Goal: Task Accomplishment & Management: Complete application form

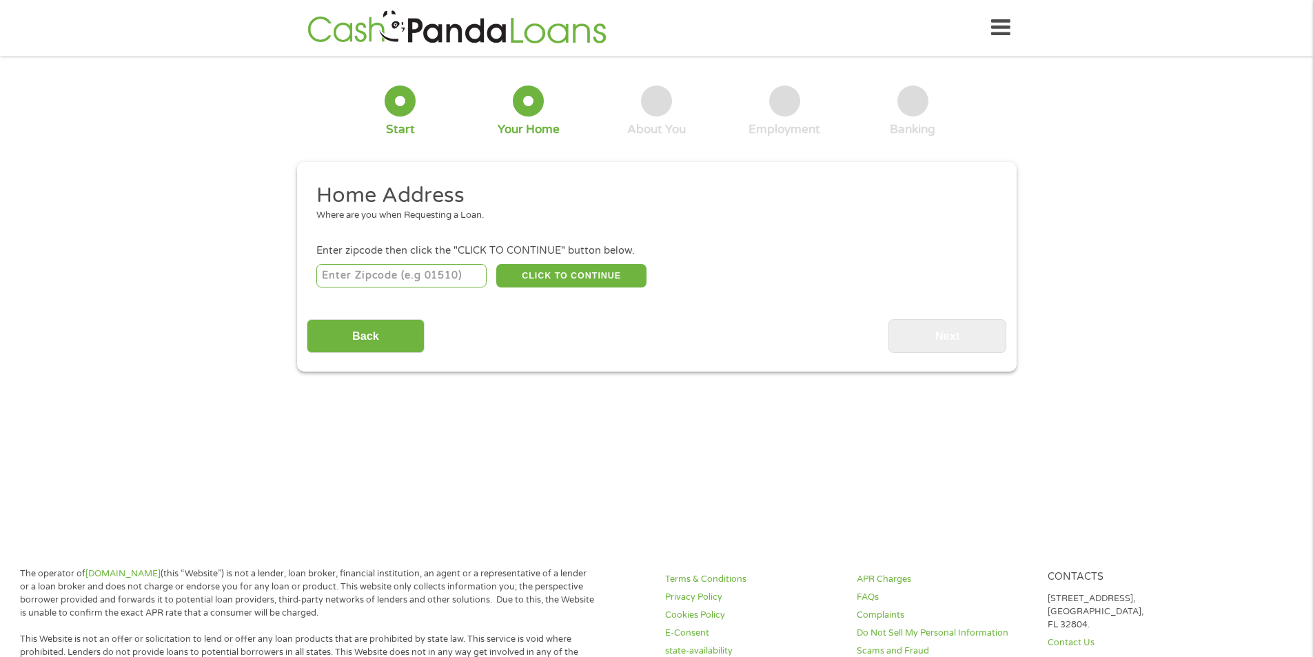
click at [379, 278] on input "number" at bounding box center [401, 275] width 170 height 23
type input "37075"
click at [549, 270] on button "CLICK TO CONTINUE" at bounding box center [571, 275] width 150 height 23
type input "37075"
type input "[GEOGRAPHIC_DATA]"
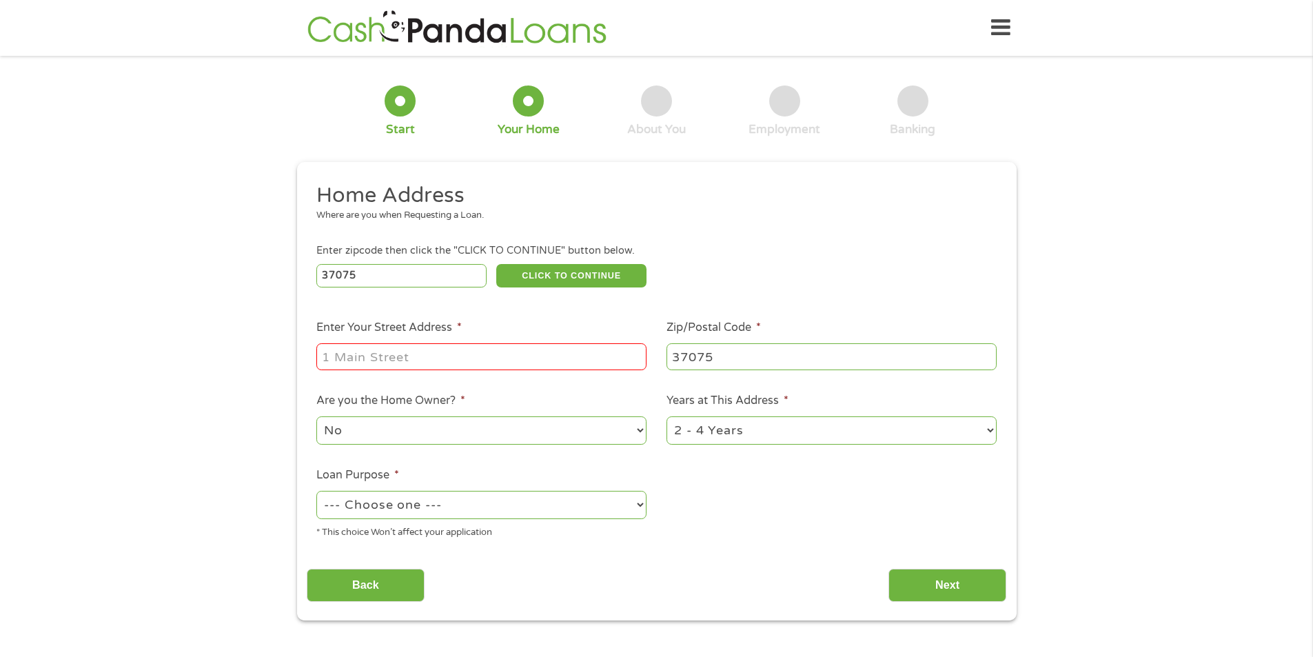
click at [449, 345] on input "Enter Your Street Address *" at bounding box center [481, 356] width 330 height 26
type input "[STREET_ADDRESS]"
click at [567, 518] on select "--- Choose one --- Pay Bills Debt Consolidation Home Improvement Major Purchase…" at bounding box center [481, 505] width 330 height 28
select select "paybills"
click at [316, 491] on select "--- Choose one --- Pay Bills Debt Consolidation Home Improvement Major Purchase…" at bounding box center [481, 505] width 330 height 28
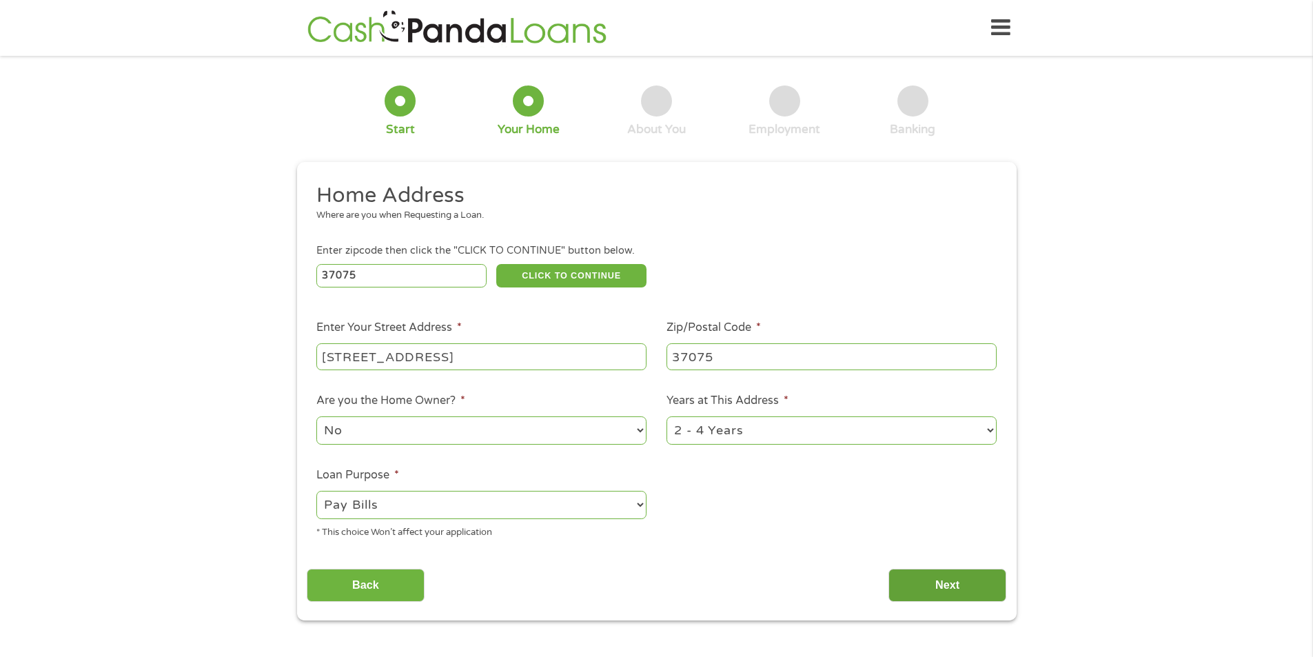
click at [975, 590] on input "Next" at bounding box center [948, 586] width 118 height 34
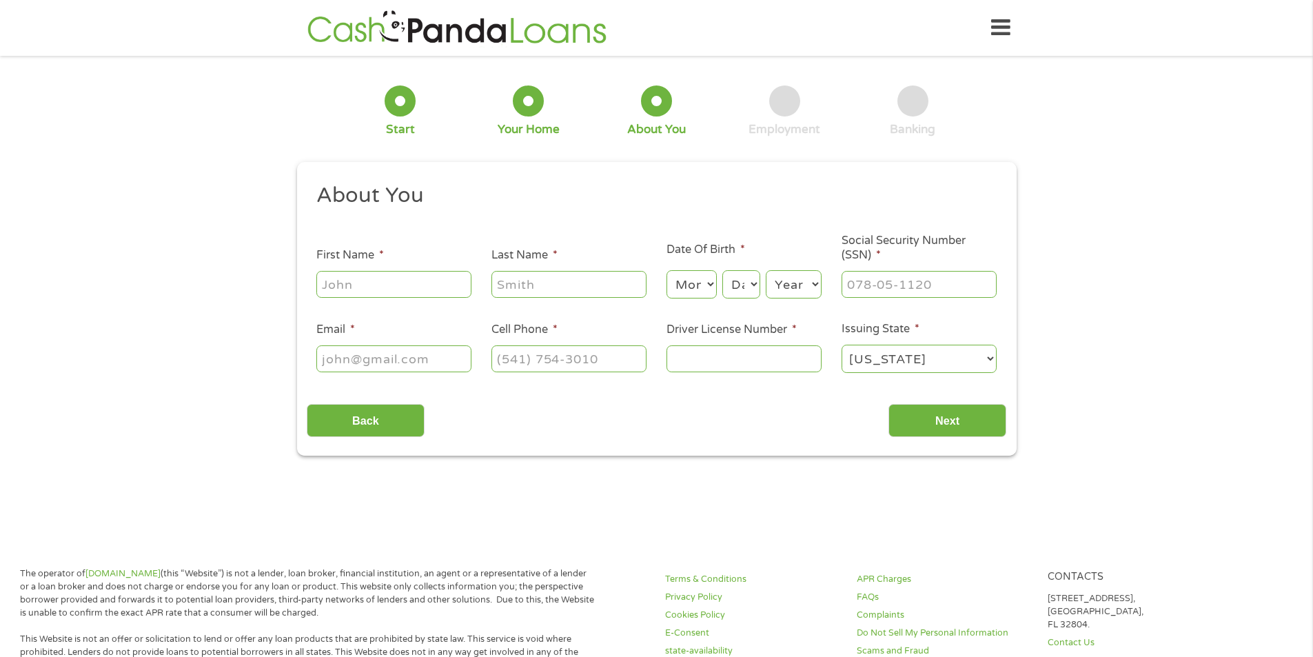
click at [421, 281] on input "First Name *" at bounding box center [393, 284] width 155 height 26
type input "[PERSON_NAME]"
type input "[EMAIL_ADDRESS][DOMAIN_NAME]"
type input "[PHONE_NUMBER]"
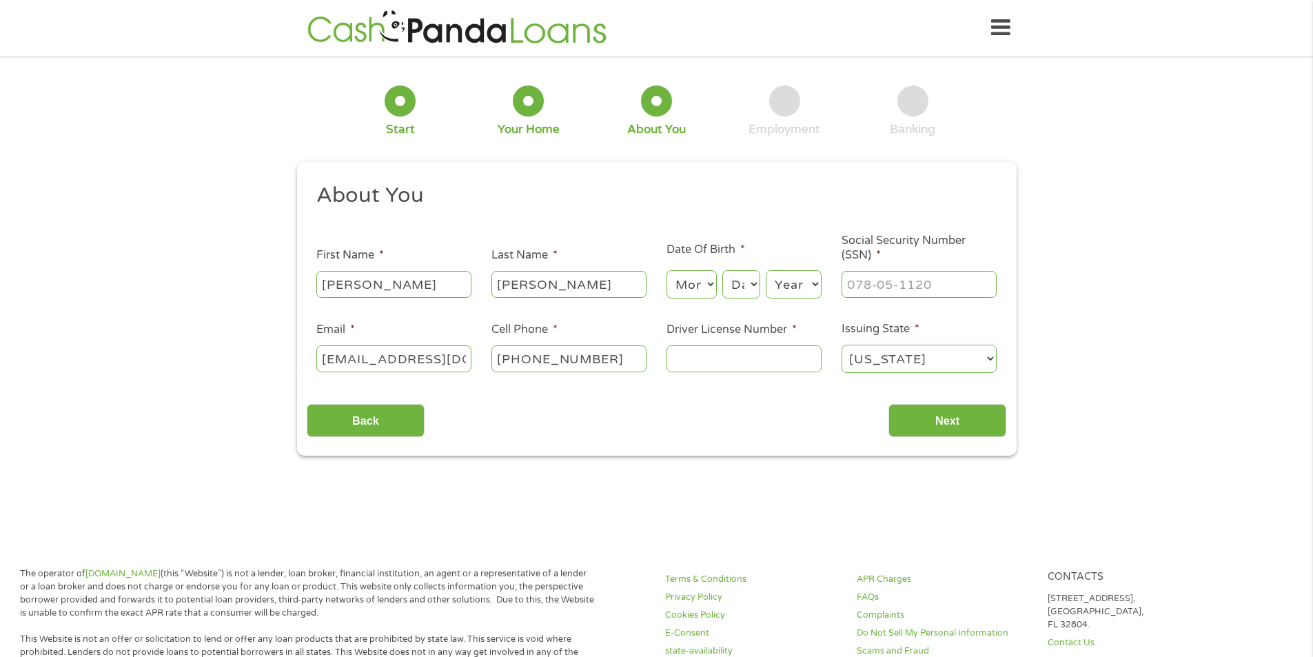
click at [693, 278] on select "Month 1 2 3 4 5 6 7 8 9 10 11 12" at bounding box center [692, 284] width 50 height 28
click at [667, 270] on select "Month 1 2 3 4 5 6 7 8 9 10 11 12" at bounding box center [692, 284] width 50 height 28
click at [678, 286] on select "Month 1 2 3 4 5 6 7 8 9 10 11 12" at bounding box center [692, 284] width 50 height 28
select select "8"
click at [667, 270] on select "Month 1 2 3 4 5 6 7 8 9 10 11 12" at bounding box center [692, 284] width 50 height 28
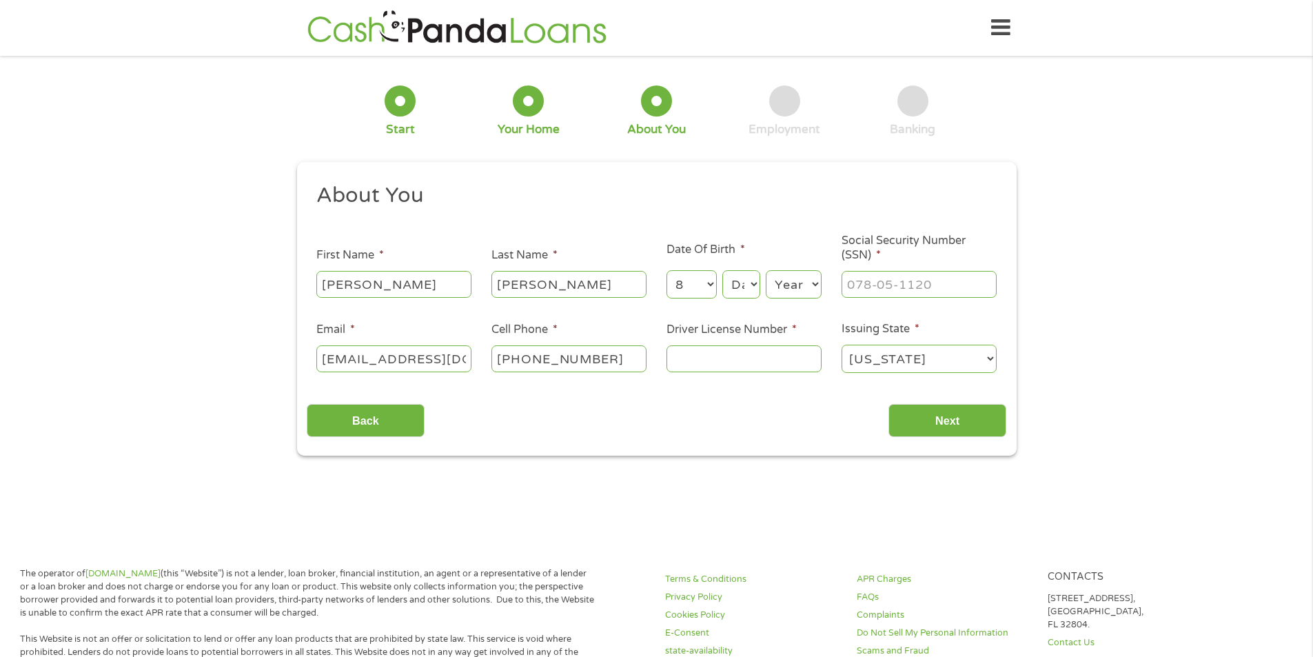
click at [729, 289] on select "Day 1 2 3 4 5 6 7 8 9 10 11 12 13 14 15 16 17 18 19 20 21 22 23 24 25 26 27 28 …" at bounding box center [740, 284] width 37 height 28
select select "6"
click at [722, 270] on select "Day 1 2 3 4 5 6 7 8 9 10 11 12 13 14 15 16 17 18 19 20 21 22 23 24 25 26 27 28 …" at bounding box center [740, 284] width 37 height 28
click at [804, 282] on select "Year [DATE] 2006 2005 2004 2003 2002 2001 2000 1999 1998 1997 1996 1995 1994 19…" at bounding box center [794, 284] width 56 height 28
select select "1992"
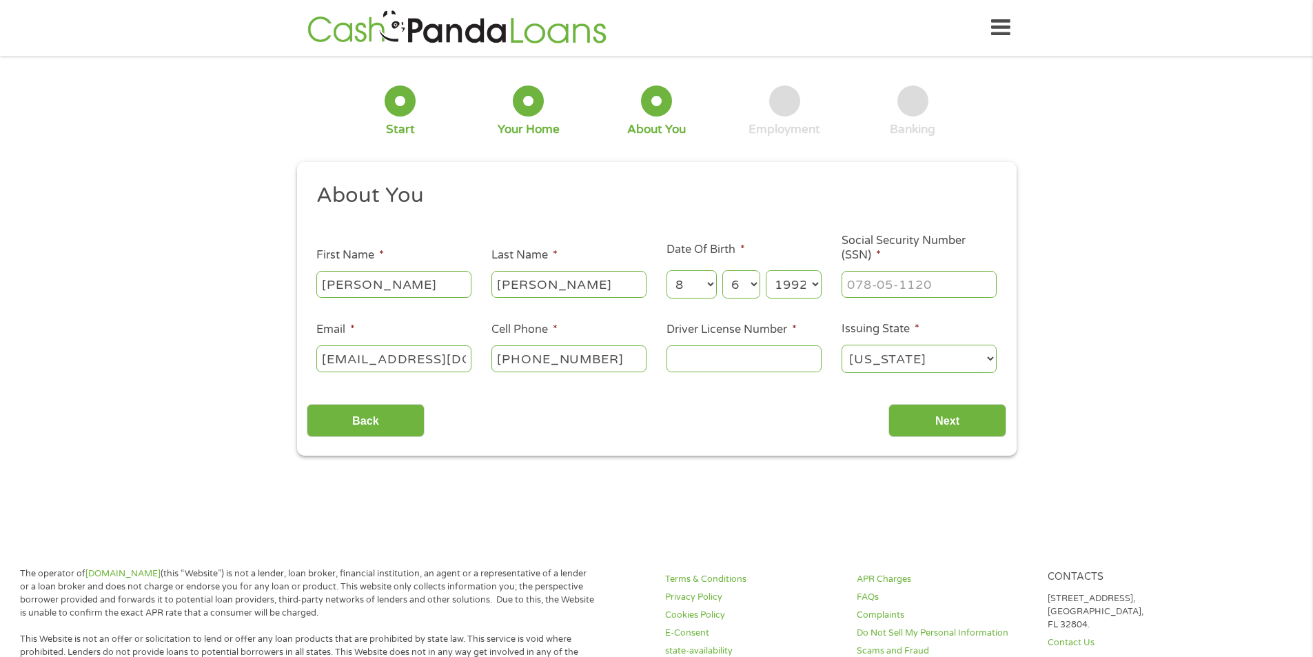
click at [766, 270] on select "Year [DATE] 2006 2005 2004 2003 2002 2001 2000 1999 1998 1997 1996 1995 1994 19…" at bounding box center [794, 284] width 56 height 28
click at [918, 287] on input "___-__-____" at bounding box center [919, 284] width 155 height 26
type input "587-73-3618"
click at [800, 374] on div at bounding box center [744, 359] width 155 height 32
click at [796, 368] on input "Driver License Number *" at bounding box center [744, 358] width 155 height 26
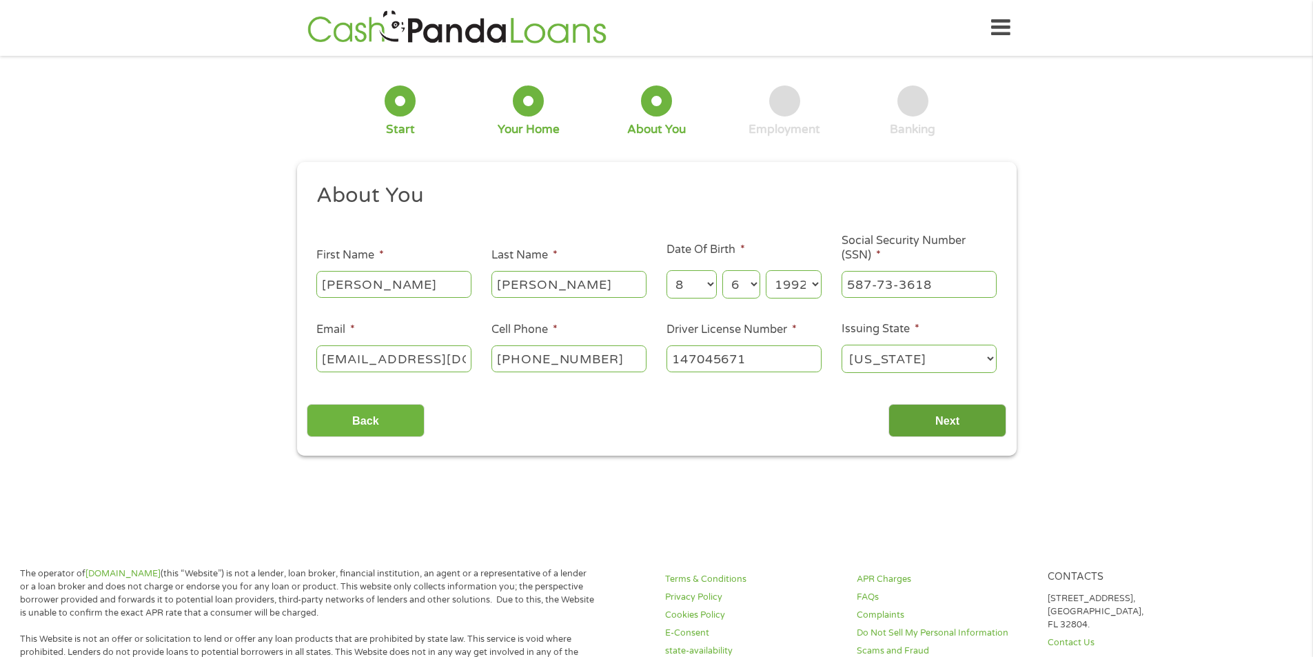
type input "147045671"
click at [929, 427] on input "Next" at bounding box center [948, 421] width 118 height 34
click at [968, 418] on input "Next" at bounding box center [948, 421] width 118 height 34
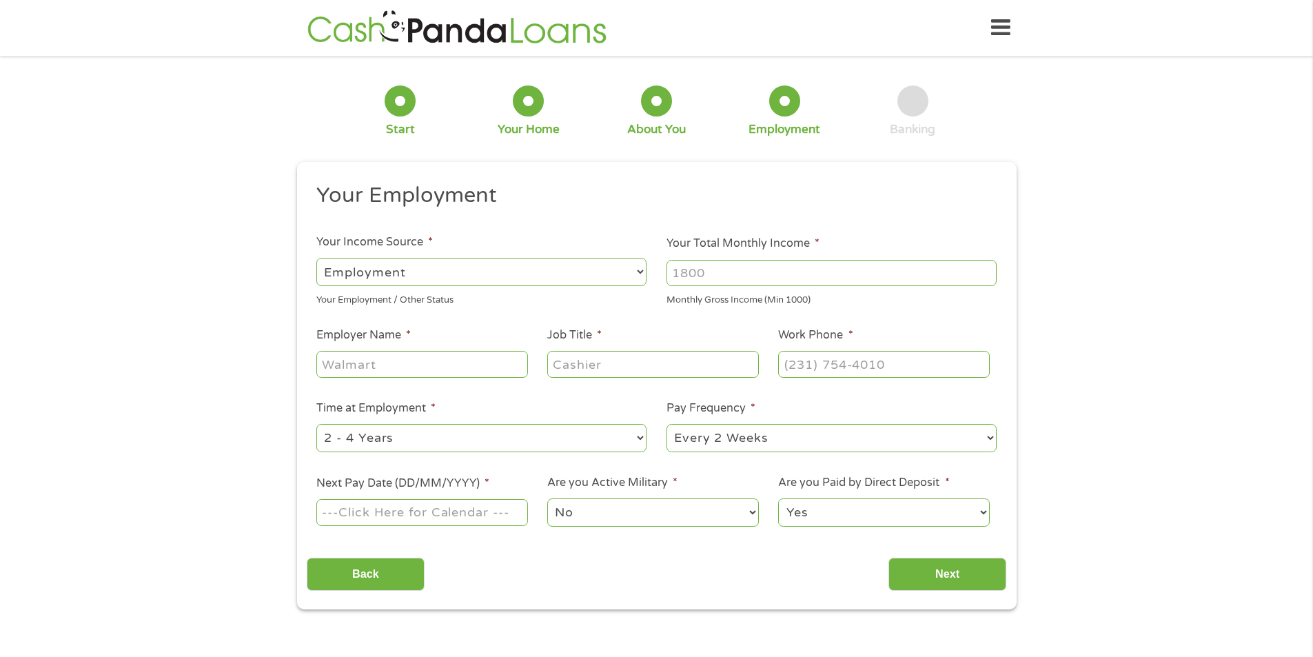
click at [519, 265] on select "--- Choose one --- Employment [DEMOGRAPHIC_DATA] Benefits" at bounding box center [481, 272] width 330 height 28
click at [316, 258] on select "--- Choose one --- Employment [DEMOGRAPHIC_DATA] Benefits" at bounding box center [481, 272] width 330 height 28
click at [725, 267] on input "Your Total Monthly Income *" at bounding box center [832, 273] width 330 height 26
type input "4500"
click at [403, 365] on input "Employer Name *" at bounding box center [421, 364] width 211 height 26
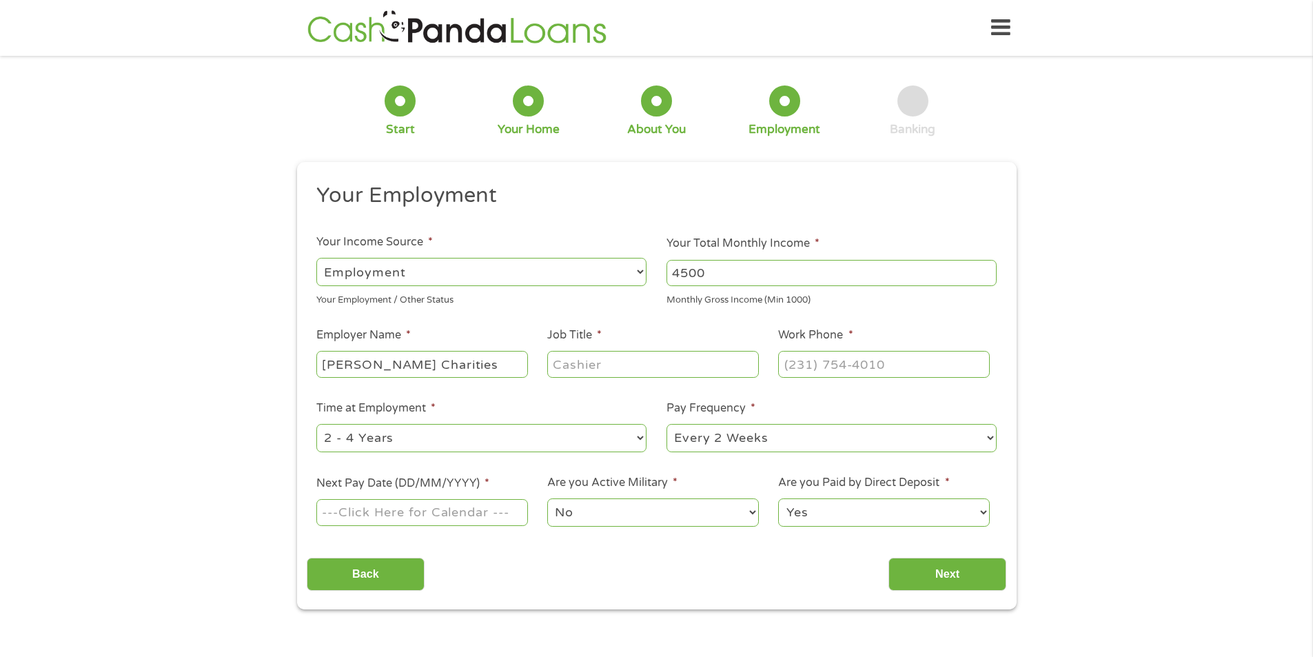
type input "[PERSON_NAME] Charities"
click at [642, 365] on input "Job Title *" at bounding box center [652, 364] width 211 height 26
